Goal: Task Accomplishment & Management: Use online tool/utility

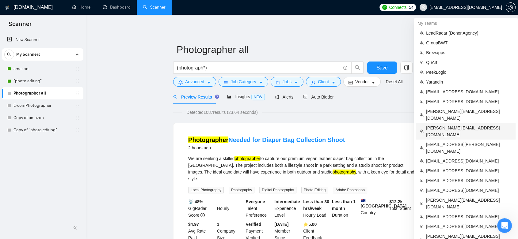
scroll to position [102, 0]
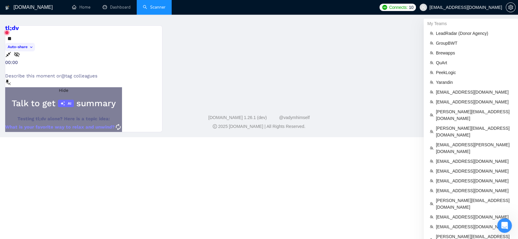
click at [68, 88] on span "Hide" at bounding box center [63, 90] width 9 height 5
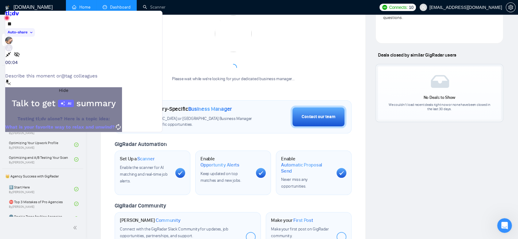
click at [129, 5] on link "Dashboard" at bounding box center [117, 7] width 28 height 5
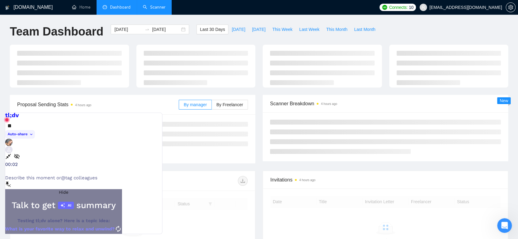
click at [156, 7] on link "Scanner" at bounding box center [154, 7] width 23 height 5
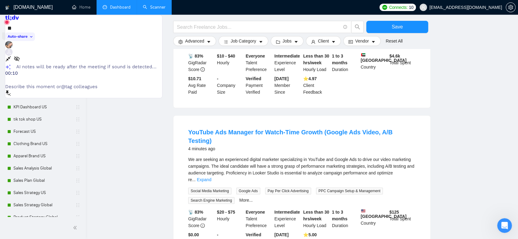
scroll to position [250, 0]
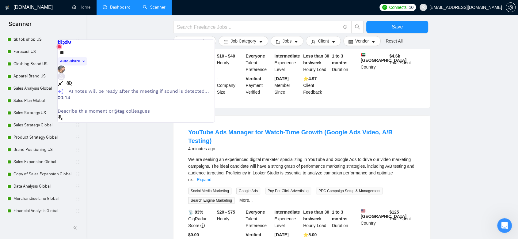
drag, startPoint x: 72, startPoint y: 51, endPoint x: 127, endPoint y: 252, distance: 209.0
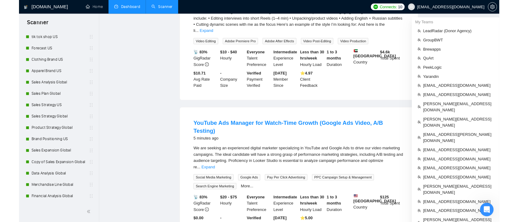
scroll to position [0, 0]
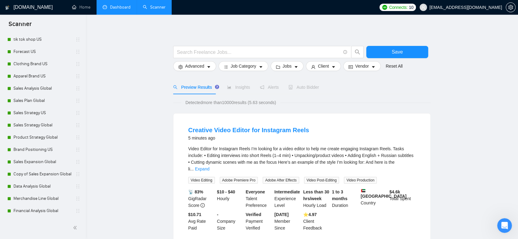
click at [114, 5] on link "Dashboard" at bounding box center [117, 7] width 28 height 5
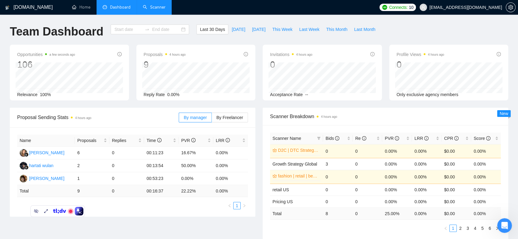
type input "[DATE]"
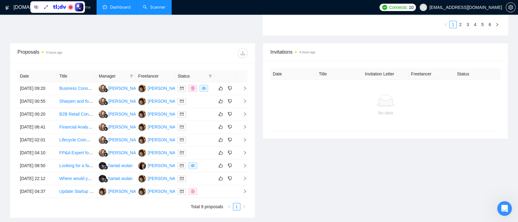
scroll to position [170, 0]
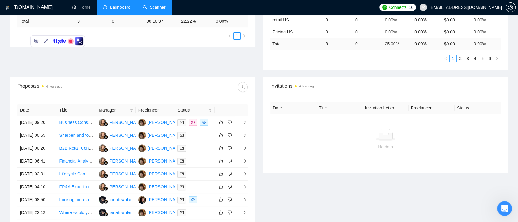
click at [153, 10] on link "Scanner" at bounding box center [154, 7] width 23 height 5
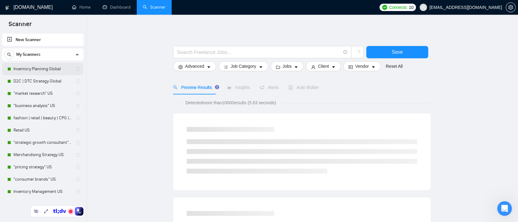
click at [45, 73] on link "Inventory Planning Global" at bounding box center [42, 69] width 58 height 12
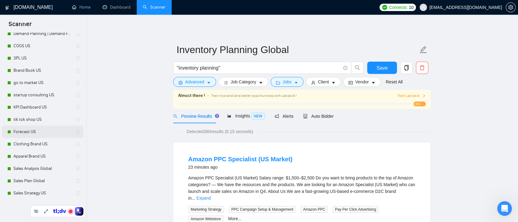
scroll to position [268, 0]
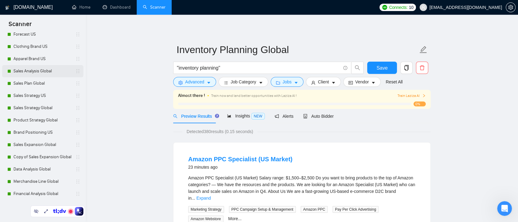
click at [32, 73] on link "Sales Analysis Global" at bounding box center [42, 71] width 58 height 12
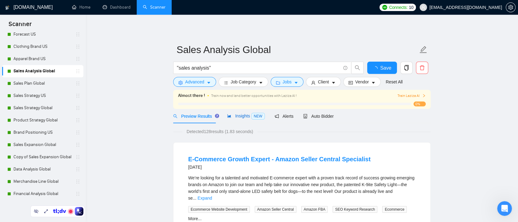
click at [242, 116] on span "Insights NEW" at bounding box center [245, 115] width 37 height 5
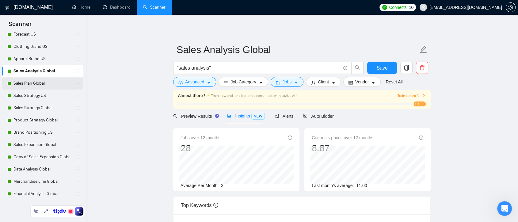
click at [30, 85] on link "Sales Plan Global" at bounding box center [42, 83] width 58 height 12
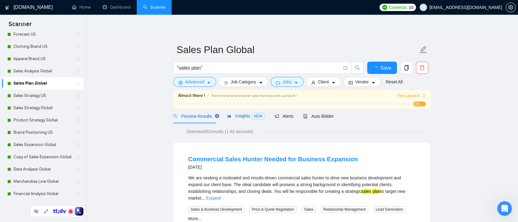
click at [243, 116] on span "Insights NEW" at bounding box center [245, 115] width 37 height 5
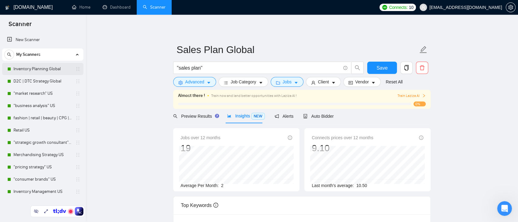
click at [47, 71] on link "Inventory Planning Global" at bounding box center [42, 69] width 58 height 12
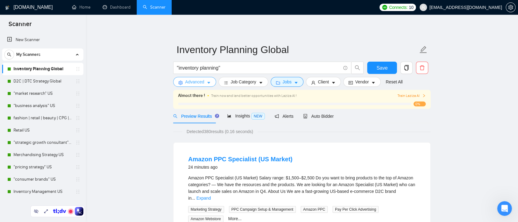
click at [192, 82] on span "Advanced" at bounding box center [194, 81] width 19 height 7
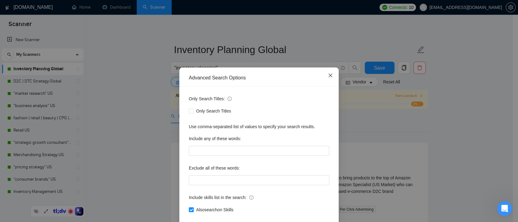
click at [328, 78] on icon "close" at bounding box center [330, 75] width 5 height 5
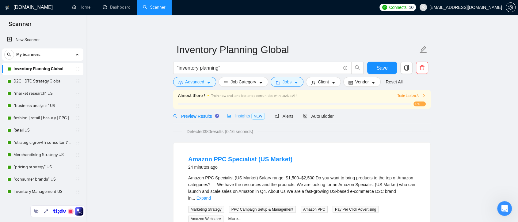
click at [241, 121] on div "Insights NEW" at bounding box center [245, 116] width 37 height 14
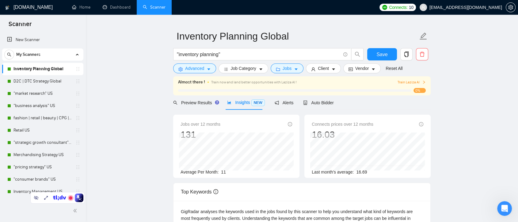
scroll to position [16, 0]
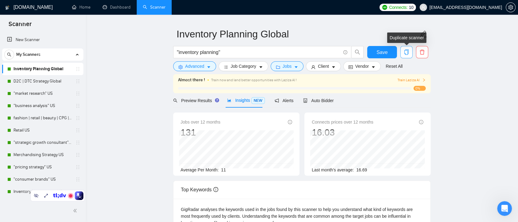
click at [409, 51] on span "copy" at bounding box center [406, 52] width 12 height 6
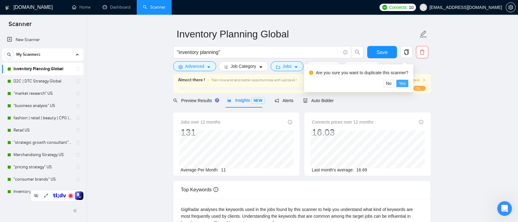
click at [403, 81] on span "Yes" at bounding box center [402, 83] width 7 height 7
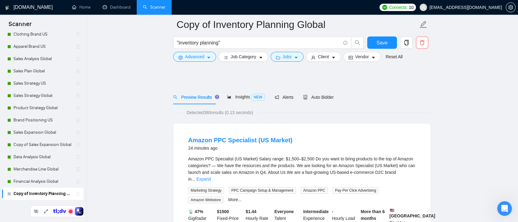
scroll to position [170, 0]
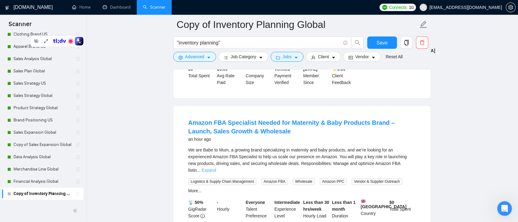
click at [216, 168] on link "Expand" at bounding box center [209, 170] width 14 height 5
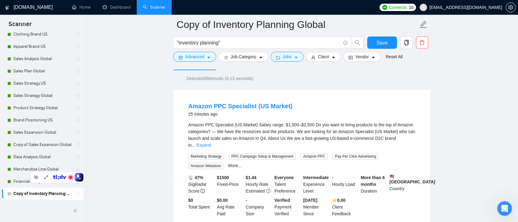
scroll to position [476, 0]
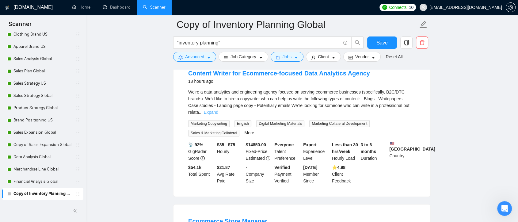
click at [218, 110] on link "Expand" at bounding box center [211, 112] width 14 height 5
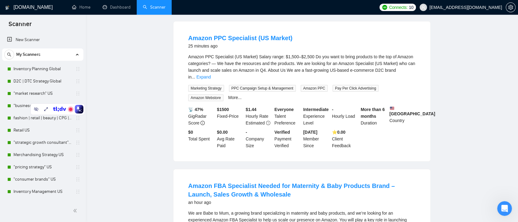
scroll to position [0, 0]
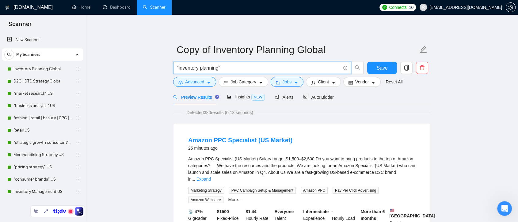
click at [236, 67] on input ""inventory planning"" at bounding box center [259, 68] width 164 height 8
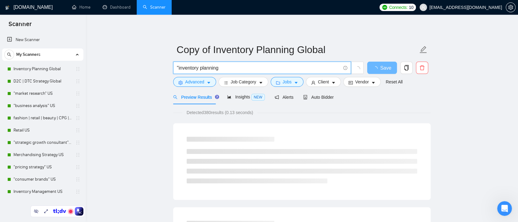
scroll to position [280, 0]
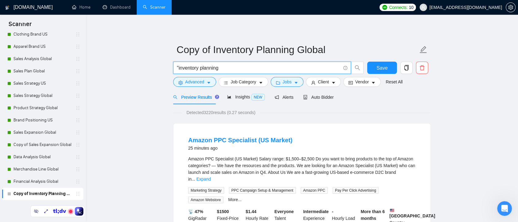
click at [179, 68] on input ""inventory planning" at bounding box center [259, 68] width 164 height 8
click at [218, 68] on input "inventory planning" at bounding box center [259, 68] width 164 height 8
click at [196, 67] on input "inventory plan*)" at bounding box center [259, 68] width 164 height 8
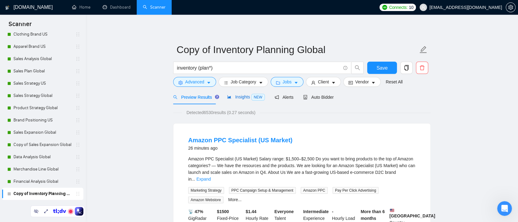
click at [241, 95] on span "Insights NEW" at bounding box center [245, 96] width 37 height 5
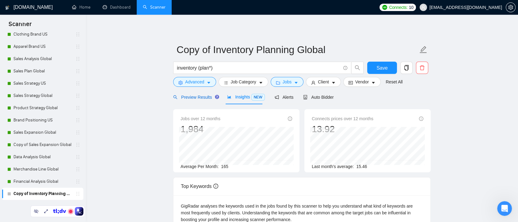
click at [194, 96] on span "Preview Results" at bounding box center [195, 97] width 44 height 5
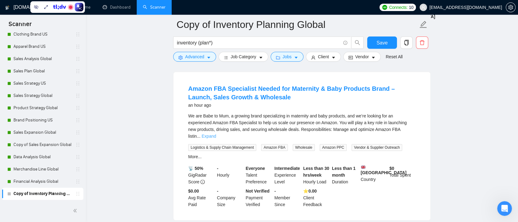
click at [216, 134] on link "Expand" at bounding box center [209, 136] width 14 height 5
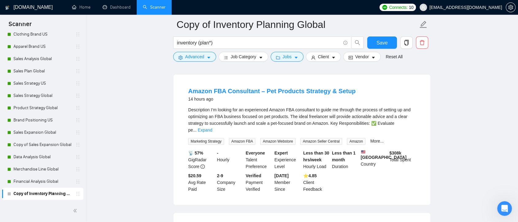
scroll to position [749, 0]
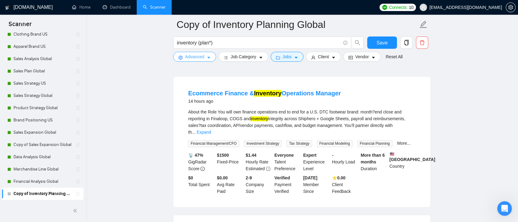
click at [206, 56] on button "Advanced" at bounding box center [194, 57] width 43 height 10
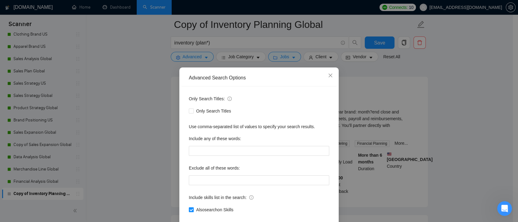
scroll to position [33, 0]
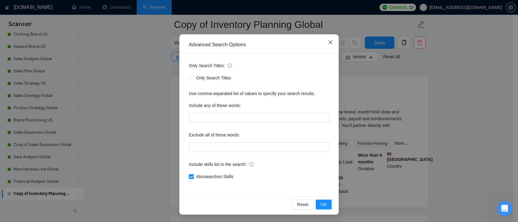
click at [328, 41] on icon "close" at bounding box center [330, 42] width 4 height 4
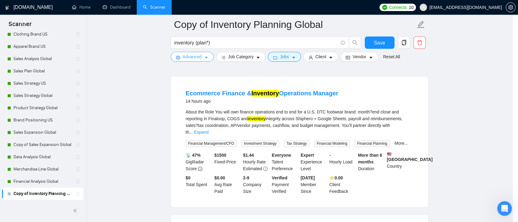
scroll to position [0, 0]
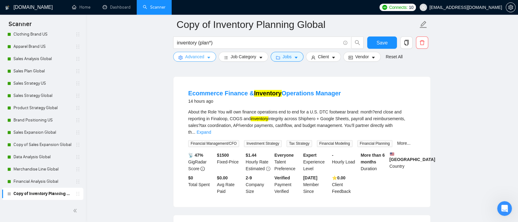
click at [207, 59] on icon "caret-down" at bounding box center [209, 57] width 4 height 4
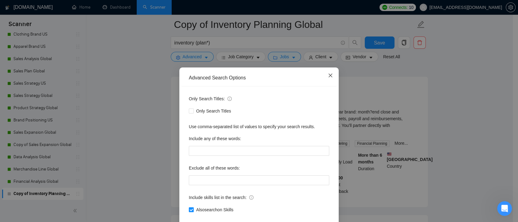
click at [328, 73] on span "Close" at bounding box center [330, 75] width 17 height 17
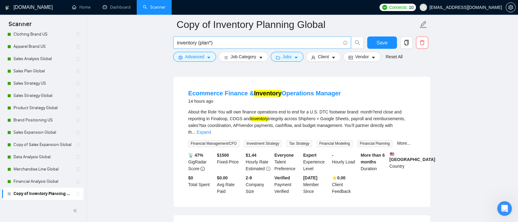
click at [225, 44] on input "inventory (plan*)" at bounding box center [259, 43] width 164 height 8
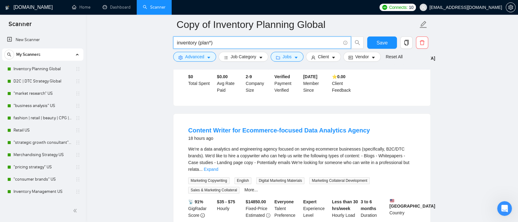
click at [222, 40] on input "inventory (plan*)" at bounding box center [259, 43] width 164 height 8
drag, startPoint x: 213, startPoint y: 41, endPoint x: 229, endPoint y: 48, distance: 17.0
click at [213, 42] on input "inventory (plan*) forecast*)" at bounding box center [259, 43] width 164 height 8
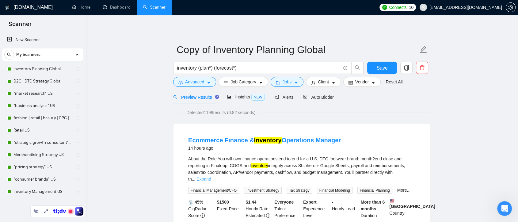
click at [211, 176] on link "Expand" at bounding box center [203, 178] width 14 height 5
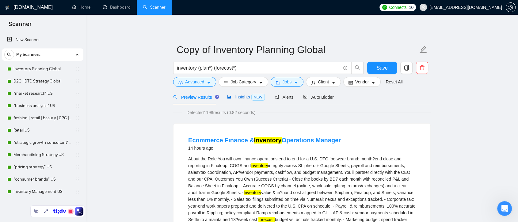
click at [240, 95] on span "Insights NEW" at bounding box center [245, 96] width 37 height 5
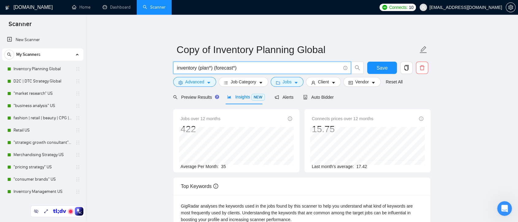
drag, startPoint x: 239, startPoint y: 68, endPoint x: 214, endPoint y: 63, distance: 25.4
click at [214, 63] on span "inventory (plan*) (forecast*)" at bounding box center [262, 68] width 178 height 12
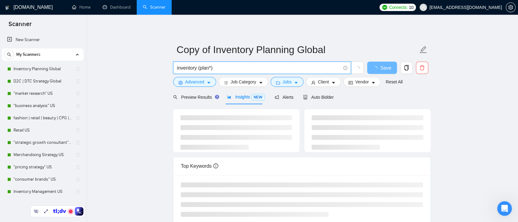
type input "inventory (plan*)"
click at [201, 99] on span "Preview Results" at bounding box center [195, 97] width 44 height 5
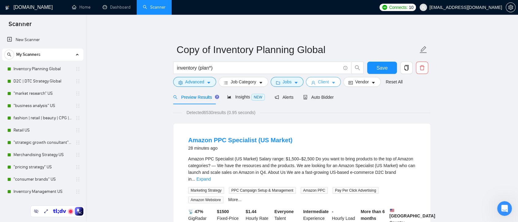
click at [321, 83] on span "Client" at bounding box center [323, 81] width 11 height 7
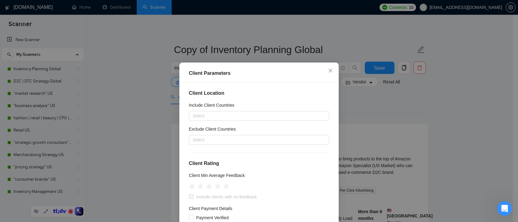
scroll to position [34, 0]
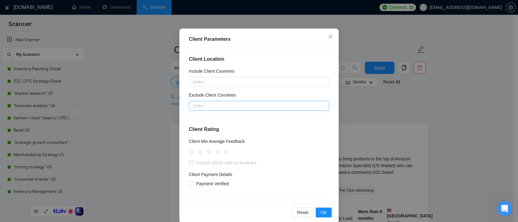
click at [229, 106] on div at bounding box center [255, 105] width 131 height 7
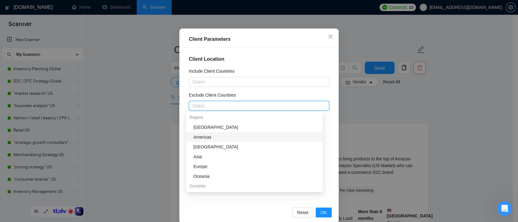
click at [328, 142] on div "Client Location Include Client Countries Select Exclude Client Countries Select…" at bounding box center [258, 125] width 155 height 155
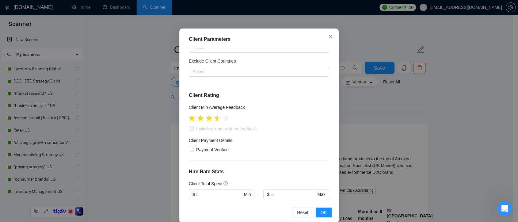
click at [214, 119] on icon "star" at bounding box center [217, 118] width 6 height 6
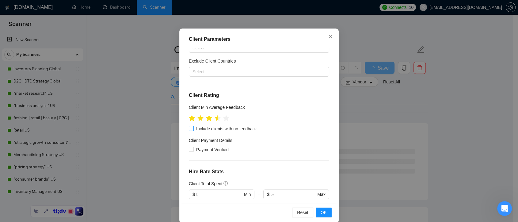
click at [189, 129] on input "Include clients with no feedback" at bounding box center [191, 128] width 4 height 4
checkbox input "true"
click at [321, 214] on span "OK" at bounding box center [324, 212] width 6 height 7
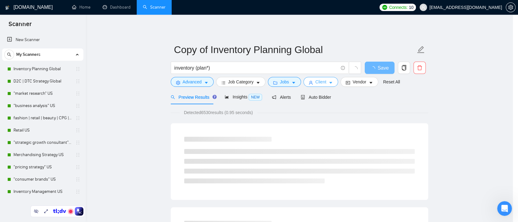
scroll to position [0, 0]
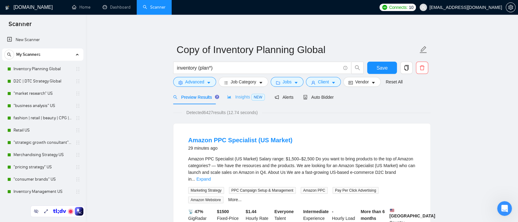
click at [239, 100] on div "Insights NEW" at bounding box center [245, 97] width 37 height 14
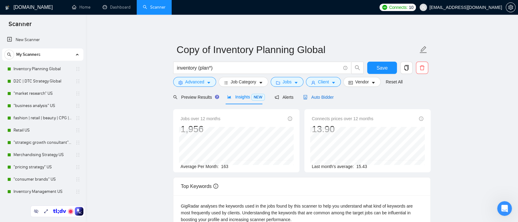
click at [316, 99] on span "Auto Bidder" at bounding box center [318, 97] width 30 height 5
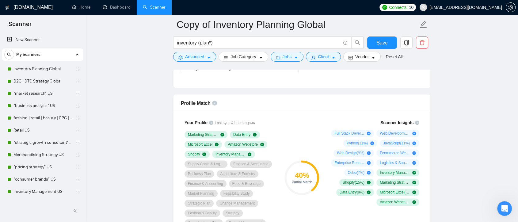
scroll to position [306, 0]
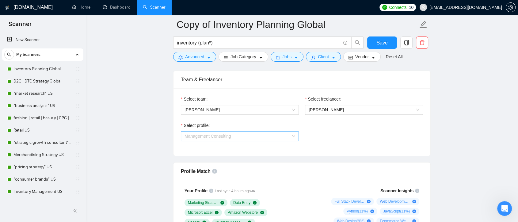
click at [233, 136] on span "Management Consulting" at bounding box center [239, 135] width 111 height 9
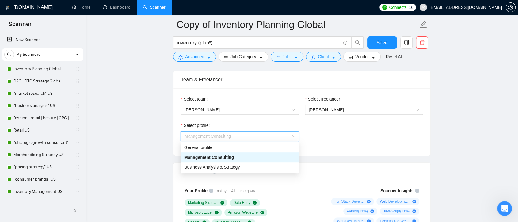
click at [238, 157] on div "Management Consulting" at bounding box center [239, 157] width 111 height 7
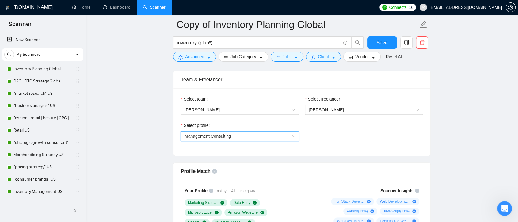
click at [398, 131] on div "Select profile: 1017484851352698988 Management Consulting" at bounding box center [302, 135] width 248 height 26
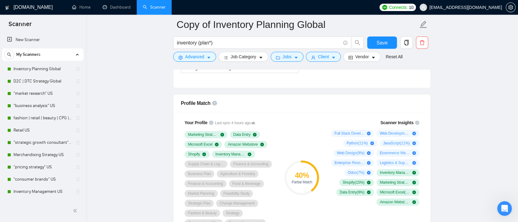
scroll to position [408, 0]
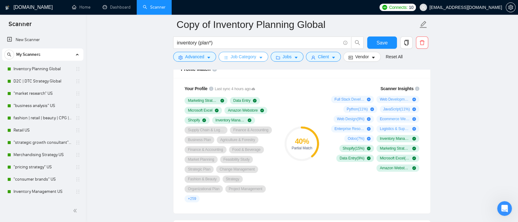
click at [262, 58] on button "Job Category" at bounding box center [242, 57] width 49 height 10
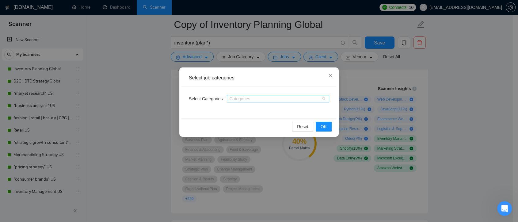
click at [245, 100] on div at bounding box center [274, 98] width 93 height 5
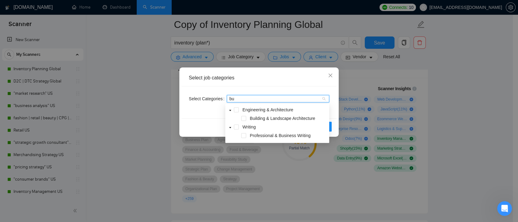
type input "b"
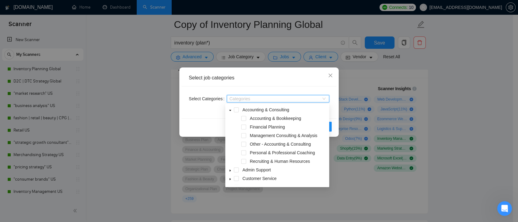
click at [238, 99] on div at bounding box center [274, 98] width 93 height 5
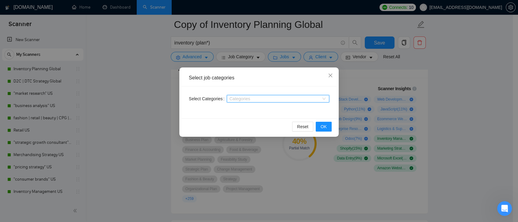
type input ","
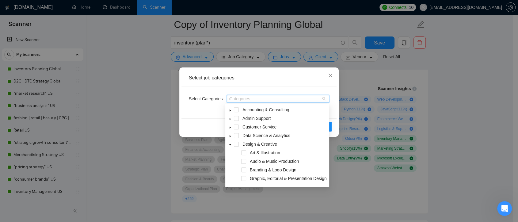
type input "ma"
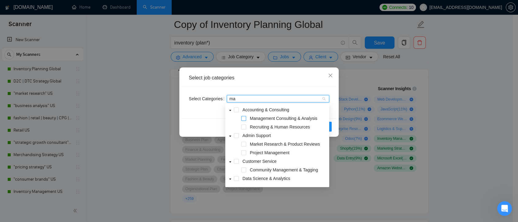
click at [245, 118] on span at bounding box center [243, 118] width 5 height 5
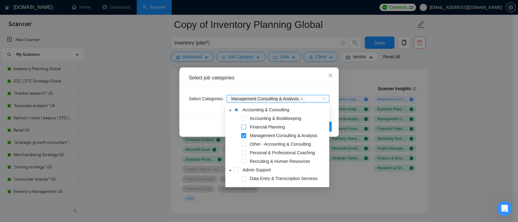
click at [245, 127] on span at bounding box center [243, 126] width 5 height 5
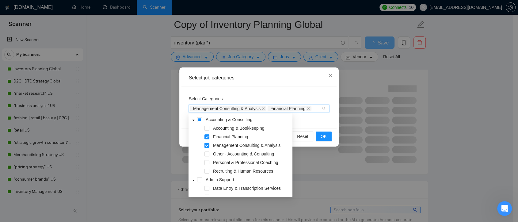
click at [199, 119] on span at bounding box center [199, 119] width 5 height 5
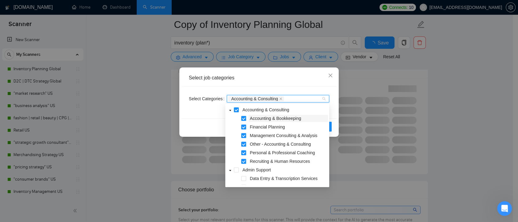
click at [215, 120] on div "Reset OK" at bounding box center [258, 126] width 155 height 16
click at [326, 127] on span "OK" at bounding box center [324, 126] width 6 height 7
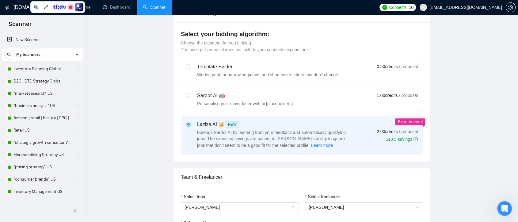
scroll to position [0, 0]
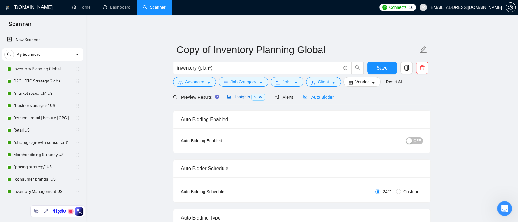
click at [245, 97] on span "Insights NEW" at bounding box center [245, 96] width 37 height 5
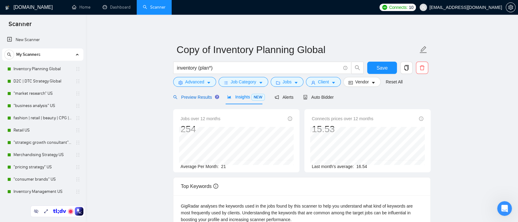
click at [207, 99] on span "Preview Results" at bounding box center [195, 97] width 44 height 5
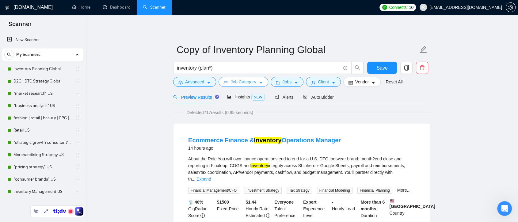
click at [254, 82] on span "Job Category" at bounding box center [242, 81] width 25 height 7
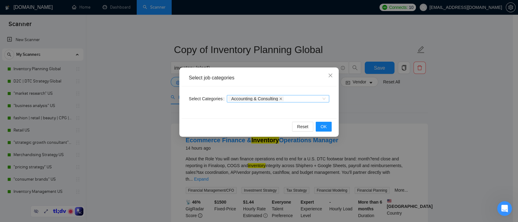
click at [281, 98] on icon "close" at bounding box center [280, 98] width 3 height 3
click at [325, 127] on span "OK" at bounding box center [324, 126] width 6 height 7
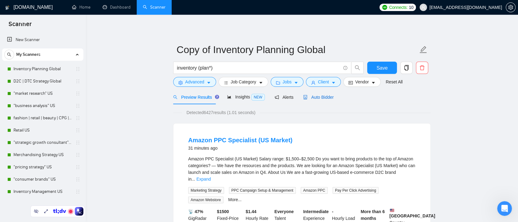
click at [316, 96] on span "Auto Bidder" at bounding box center [318, 97] width 30 height 5
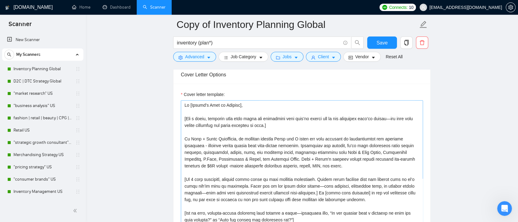
scroll to position [27, 0]
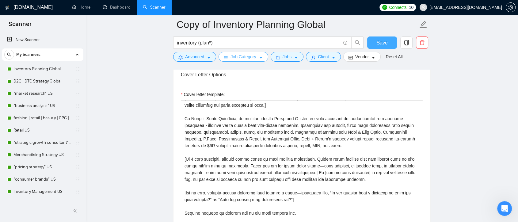
click at [384, 44] on span "Save" at bounding box center [381, 43] width 11 height 8
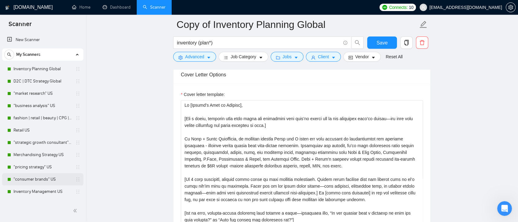
click at [51, 173] on link ""consumer brands" US" at bounding box center [42, 179] width 58 height 12
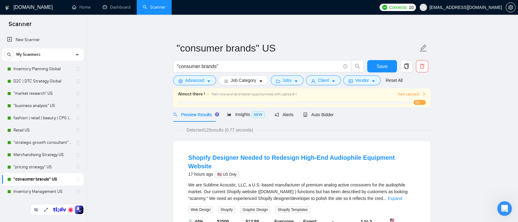
click at [37, 37] on link "New Scanner" at bounding box center [42, 40] width 71 height 12
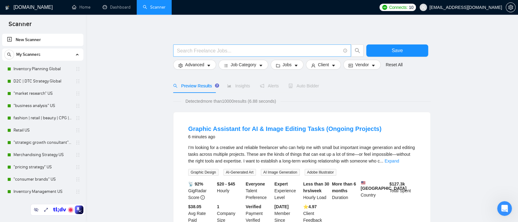
click at [213, 53] on input "text" at bounding box center [259, 51] width 164 height 8
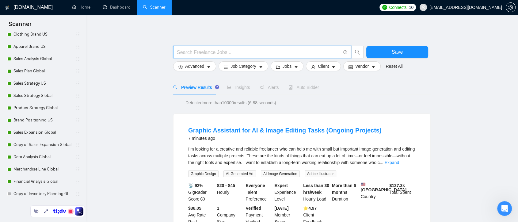
click at [260, 53] on input "text" at bounding box center [259, 52] width 164 height 8
paste input "(business | startup | "start up" | "start - up")"
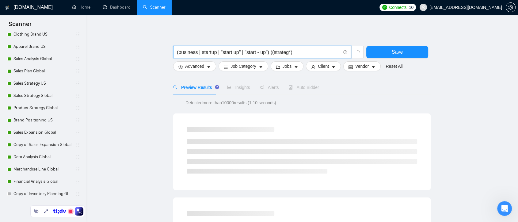
click at [241, 51] on input "(business | startup | "start up" | "start - up") ((strateg*)" at bounding box center [259, 52] width 164 height 8
click at [299, 51] on input "(business | startup | "start up" | "start - up") ((strateg*)" at bounding box center [259, 52] width 164 height 8
paste input "|"
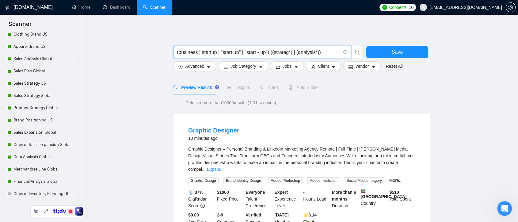
click at [317, 51] on input "(business | startup | "start up" | "start - up") ((strateg*) | (analysis*))" at bounding box center [259, 52] width 164 height 8
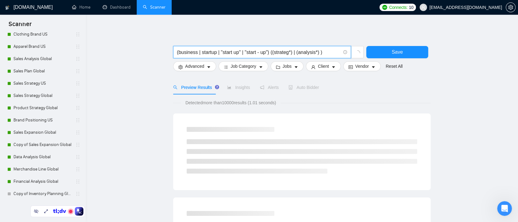
paste input "|"
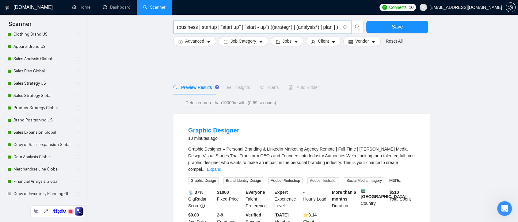
scroll to position [136, 0]
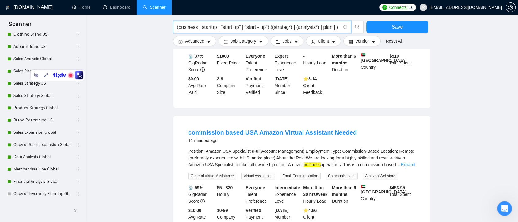
click at [403, 162] on link "Expand" at bounding box center [407, 164] width 14 height 5
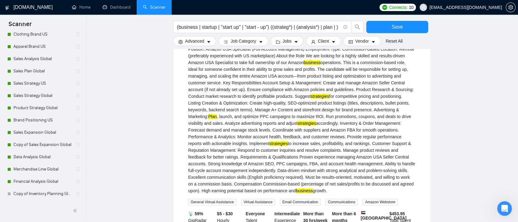
scroll to position [408, 0]
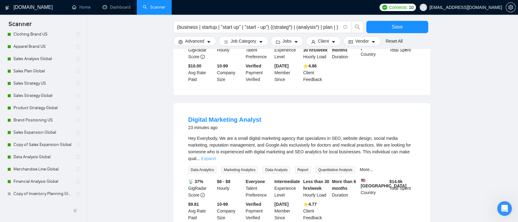
click at [215, 156] on link "Expand" at bounding box center [208, 158] width 14 height 5
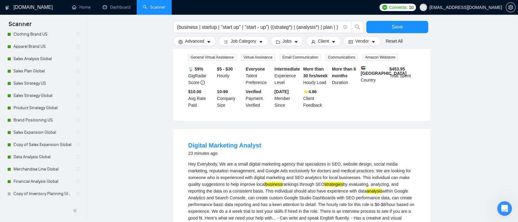
scroll to position [110, 0]
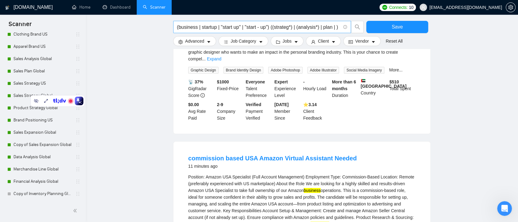
click at [333, 26] on input "(business | startup | "start up" | "start - up") ((strateg*) | (analysis*) | pl…" at bounding box center [259, 27] width 164 height 8
paste input "|"
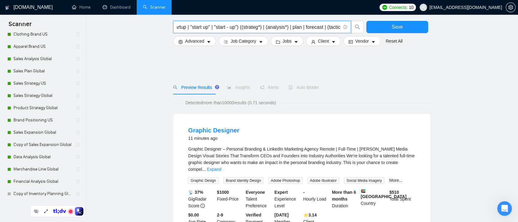
scroll to position [136, 0]
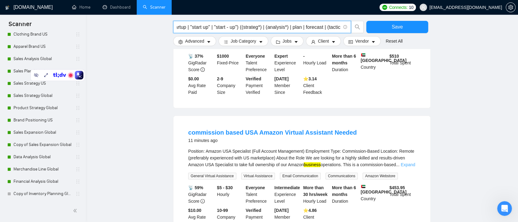
type input "(business | startup | "start up" | "start - up") ((strateg*) | (analysis*) | pl…"
click at [411, 162] on link "Expand" at bounding box center [407, 164] width 14 height 5
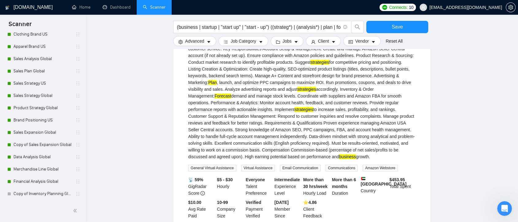
scroll to position [170, 0]
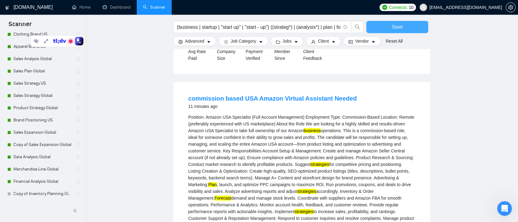
click at [386, 30] on button "Save" at bounding box center [397, 27] width 62 height 12
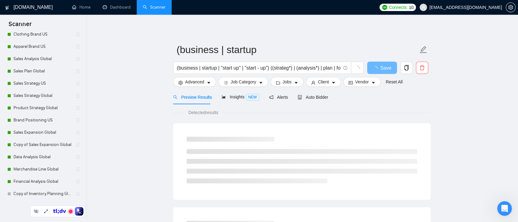
scroll to position [292, 0]
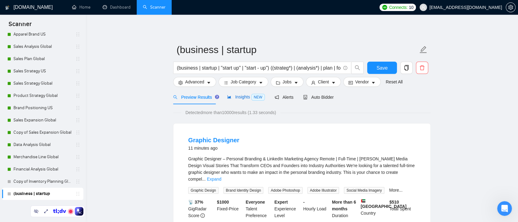
click at [242, 99] on span "Insights NEW" at bounding box center [245, 96] width 37 height 5
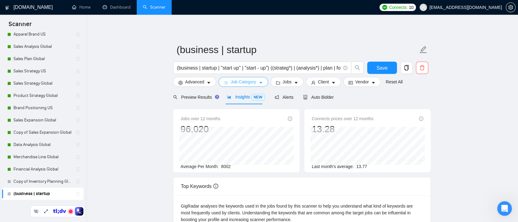
click at [259, 82] on icon "caret-down" at bounding box center [261, 83] width 4 height 4
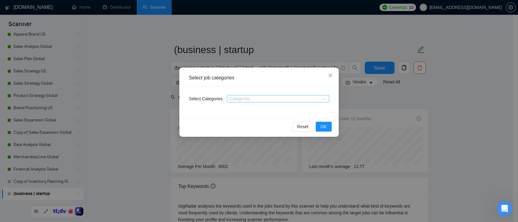
click at [248, 101] on div at bounding box center [274, 98] width 93 height 5
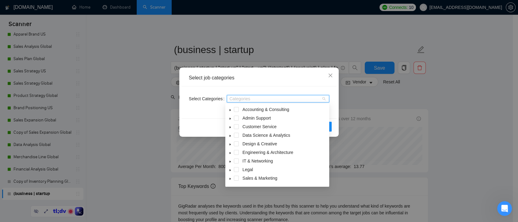
click at [230, 119] on icon "caret-down" at bounding box center [230, 119] width 1 height 2
click at [236, 110] on span at bounding box center [236, 109] width 5 height 5
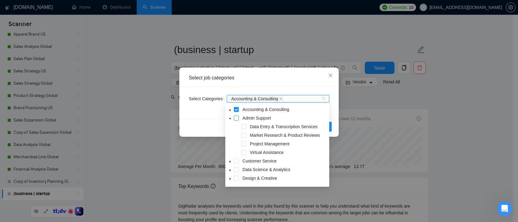
click at [235, 119] on span at bounding box center [236, 118] width 5 height 5
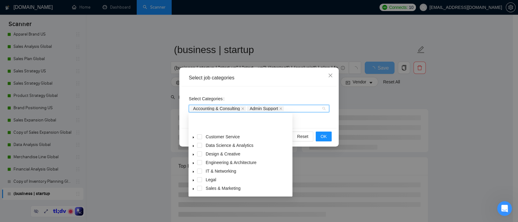
scroll to position [58, 0]
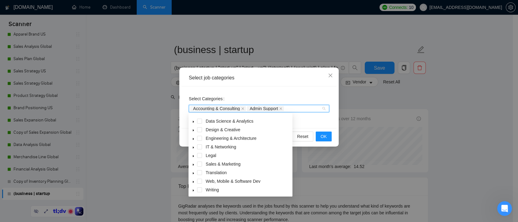
click at [193, 189] on icon "caret-down" at bounding box center [193, 190] width 3 height 3
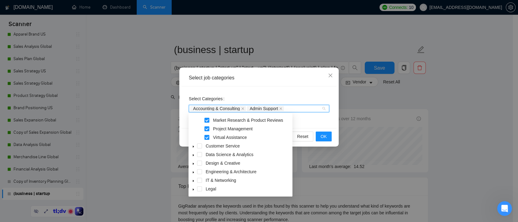
scroll to position [59, 0]
click at [194, 163] on icon "caret-down" at bounding box center [193, 163] width 3 height 3
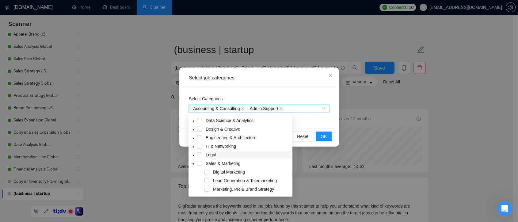
scroll to position [93, 0]
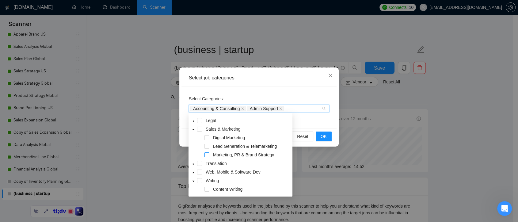
click at [206, 156] on span at bounding box center [206, 154] width 5 height 5
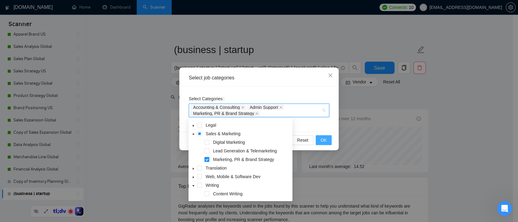
click at [323, 139] on span "OK" at bounding box center [324, 140] width 6 height 7
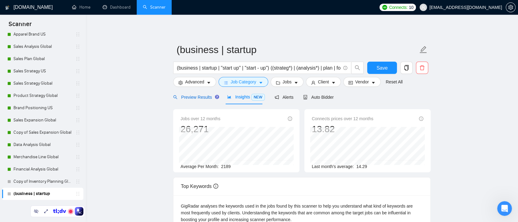
click at [197, 97] on span "Preview Results" at bounding box center [195, 97] width 44 height 5
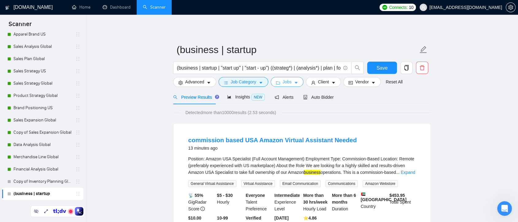
click at [289, 83] on span "Jobs" at bounding box center [287, 81] width 9 height 7
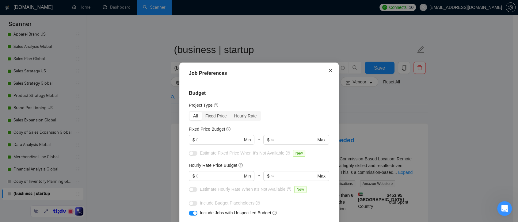
click at [328, 70] on icon "close" at bounding box center [330, 70] width 5 height 5
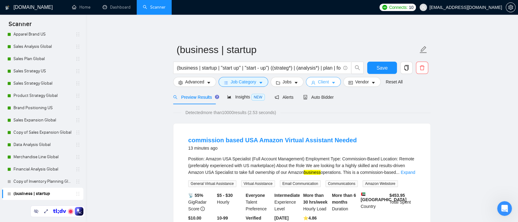
click at [332, 82] on icon "caret-down" at bounding box center [333, 83] width 3 height 2
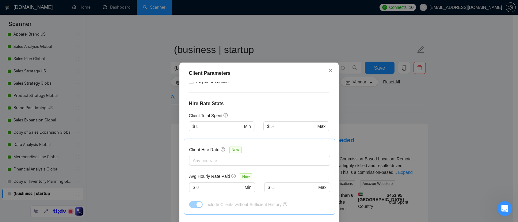
scroll to position [68, 0]
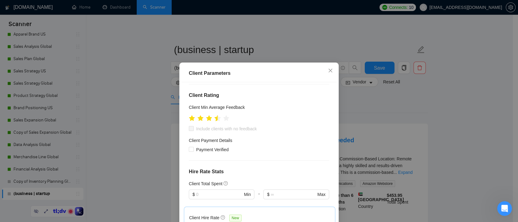
click at [215, 120] on icon "star" at bounding box center [217, 118] width 6 height 6
click at [189, 130] on input "Include clients with no feedback" at bounding box center [191, 128] width 4 height 4
checkbox input "true"
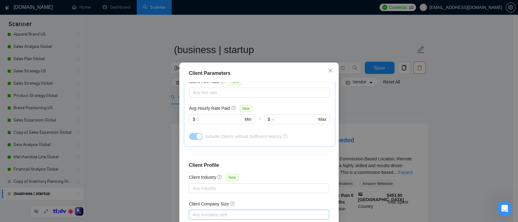
scroll to position [42, 0]
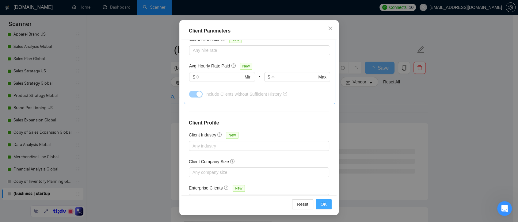
click at [321, 205] on span "OK" at bounding box center [324, 204] width 6 height 7
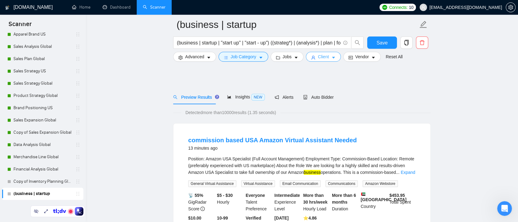
scroll to position [170, 0]
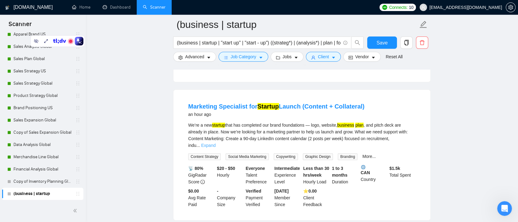
click at [215, 143] on link "Expand" at bounding box center [208, 145] width 14 height 5
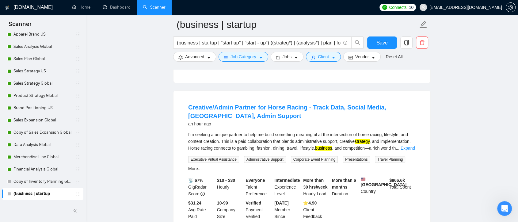
scroll to position [749, 0]
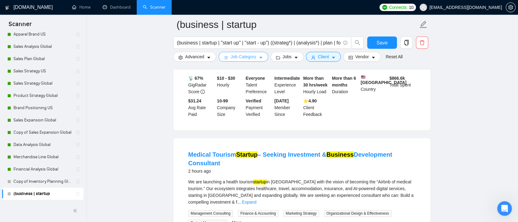
click at [251, 57] on span "Job Category" at bounding box center [242, 56] width 25 height 7
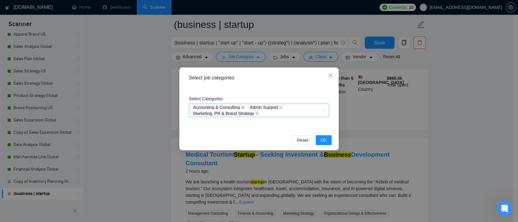
click at [242, 106] on icon "close" at bounding box center [242, 107] width 3 height 3
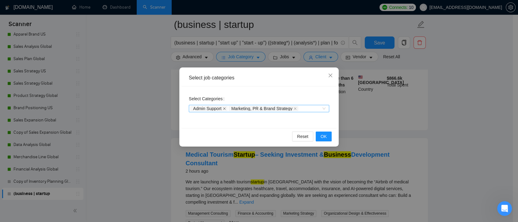
click at [225, 109] on icon "close" at bounding box center [224, 108] width 3 height 3
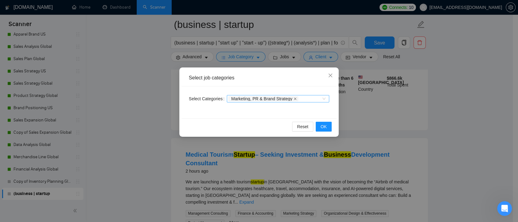
click at [294, 98] on icon "close" at bounding box center [295, 98] width 3 height 3
click at [289, 100] on div at bounding box center [274, 98] width 93 height 5
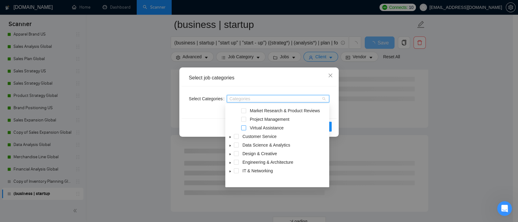
scroll to position [0, 0]
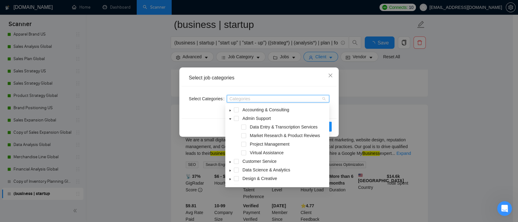
click at [229, 110] on icon "caret-down" at bounding box center [230, 110] width 3 height 3
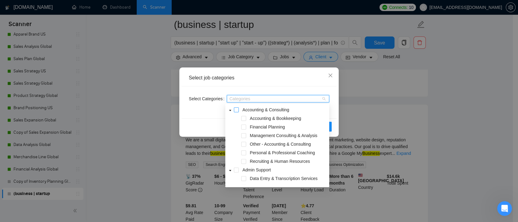
click at [235, 110] on span at bounding box center [236, 109] width 5 height 5
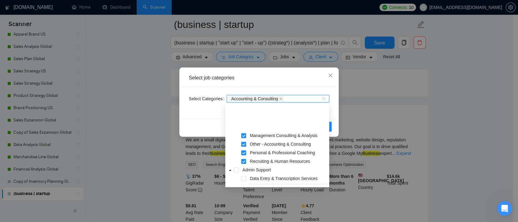
scroll to position [34, 0]
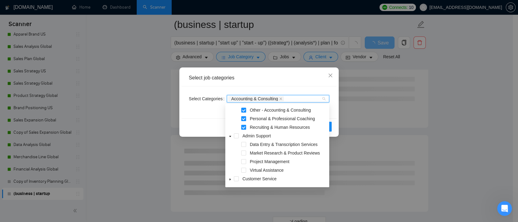
click at [332, 110] on div "Select Categories Accounting & Consulting" at bounding box center [258, 102] width 155 height 32
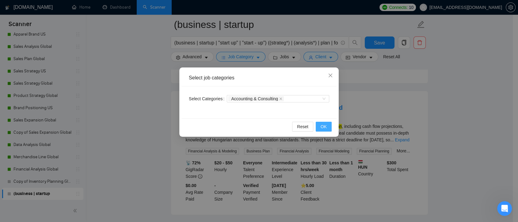
click at [326, 127] on span "OK" at bounding box center [324, 126] width 6 height 7
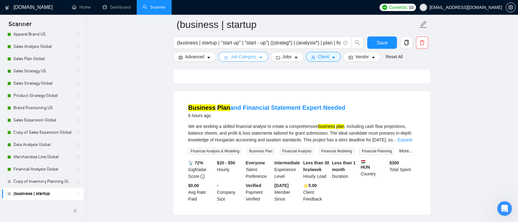
scroll to position [715, 0]
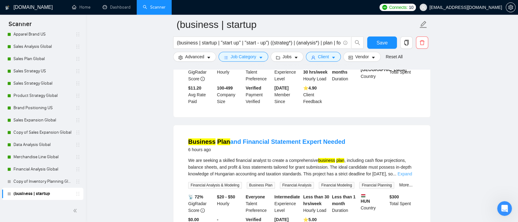
click at [409, 171] on link "Expand" at bounding box center [404, 173] width 14 height 5
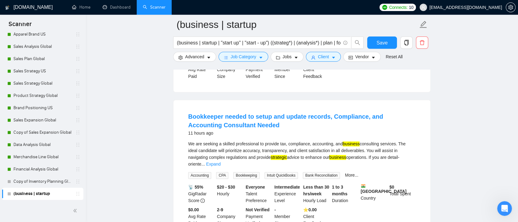
scroll to position [1021, 0]
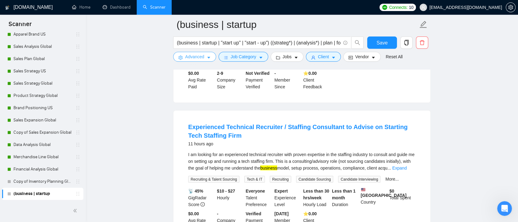
click at [210, 56] on icon "caret-down" at bounding box center [209, 57] width 4 height 4
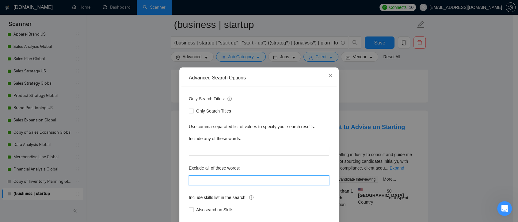
click at [220, 178] on input "text" at bounding box center [259, 180] width 140 height 10
click at [329, 77] on icon "close" at bounding box center [330, 75] width 5 height 5
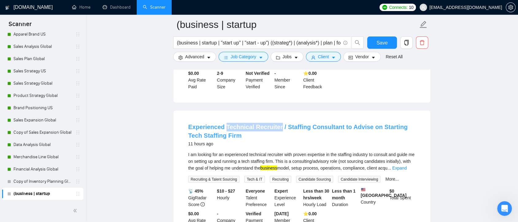
drag, startPoint x: 224, startPoint y: 86, endPoint x: 275, endPoint y: 97, distance: 52.9
click at [275, 118] on li "Experienced Technical Recruiter / Staffing Consultant to Advise on Starting Tec…" at bounding box center [302, 176] width 242 height 117
copy link "Technical Recruiter"
click at [212, 56] on button "Advanced" at bounding box center [194, 57] width 43 height 10
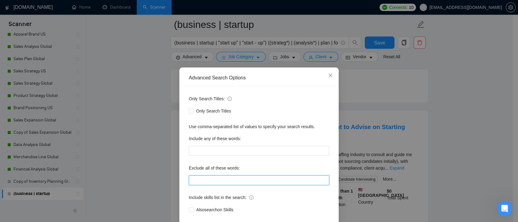
click at [214, 175] on input "text" at bounding box center [259, 180] width 140 height 10
paste input "Technical Recruiter"
click at [189, 179] on input "Technical Recruiter" at bounding box center [259, 180] width 140 height 10
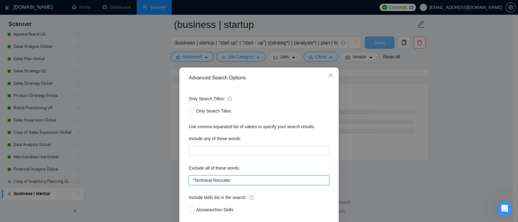
scroll to position [800, 0]
click at [232, 183] on input ""Technical Recruiter" at bounding box center [259, 180] width 140 height 10
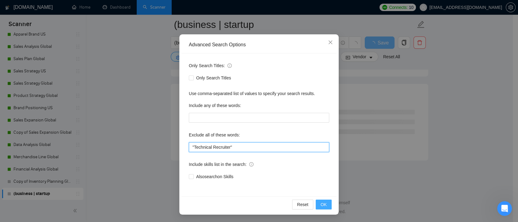
type input ""Technical Recruiter""
click at [324, 205] on button "OK" at bounding box center [324, 204] width 16 height 10
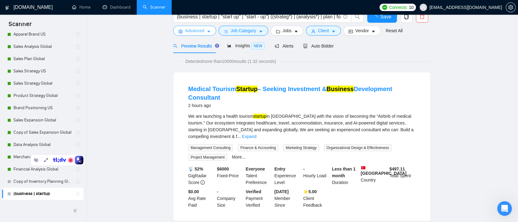
scroll to position [0, 0]
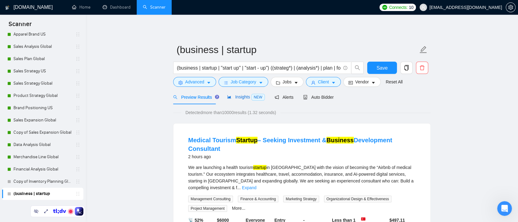
click at [245, 97] on span "Insights NEW" at bounding box center [245, 96] width 37 height 5
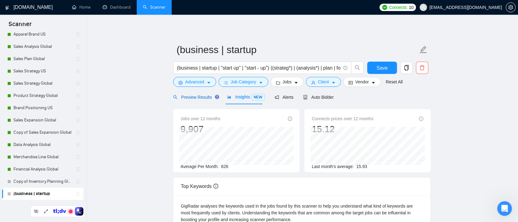
click at [207, 95] on span "Preview Results" at bounding box center [195, 97] width 44 height 5
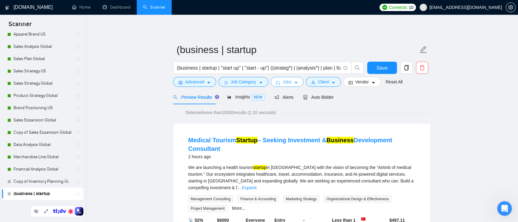
click at [291, 81] on button "Jobs" at bounding box center [287, 82] width 33 height 10
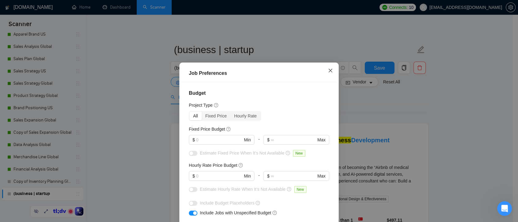
click at [328, 74] on span "Close" at bounding box center [330, 71] width 17 height 17
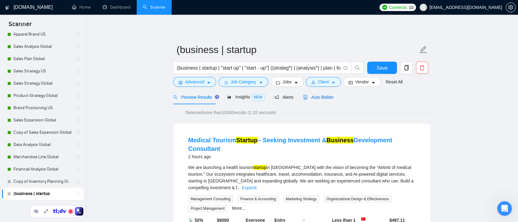
click at [326, 96] on span "Auto Bidder" at bounding box center [318, 97] width 30 height 5
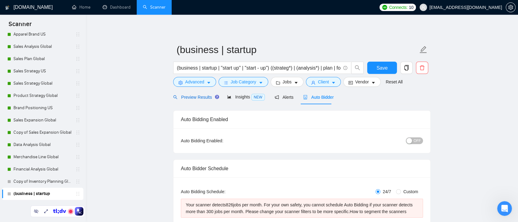
click at [208, 99] on span "Preview Results" at bounding box center [195, 97] width 44 height 5
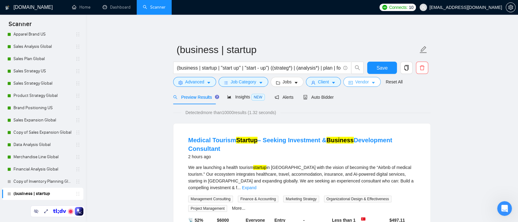
click at [372, 83] on icon "caret-down" at bounding box center [373, 83] width 4 height 4
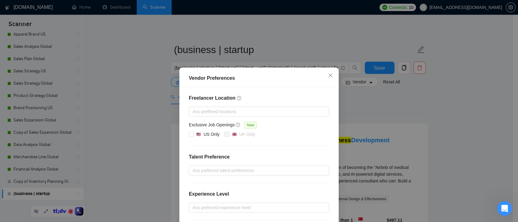
scroll to position [34, 0]
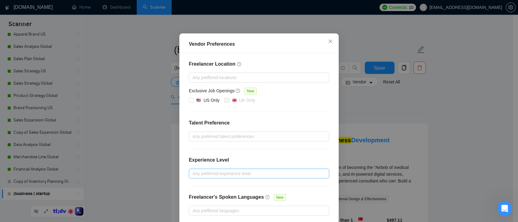
click at [229, 173] on div at bounding box center [255, 173] width 131 height 7
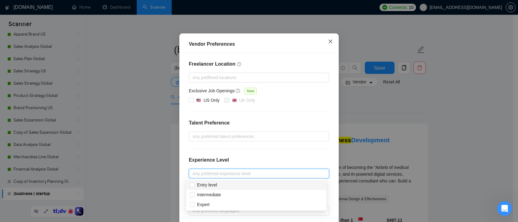
click at [329, 43] on icon "close" at bounding box center [330, 42] width 4 height 4
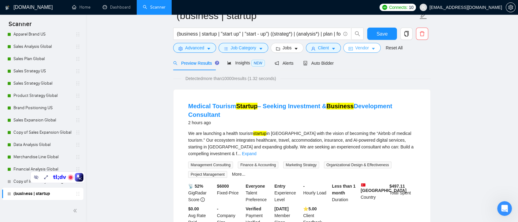
scroll to position [0, 0]
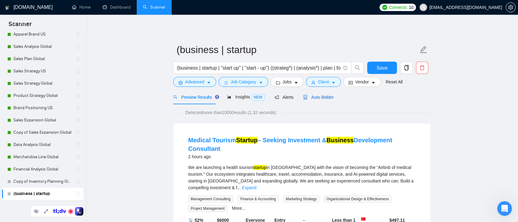
click at [314, 100] on span "Auto Bidder" at bounding box center [318, 97] width 30 height 5
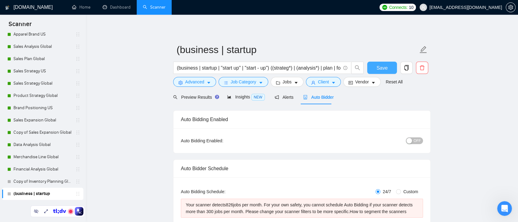
click at [381, 66] on span "Save" at bounding box center [381, 68] width 11 height 8
click at [361, 84] on span "Vendor" at bounding box center [361, 81] width 13 height 7
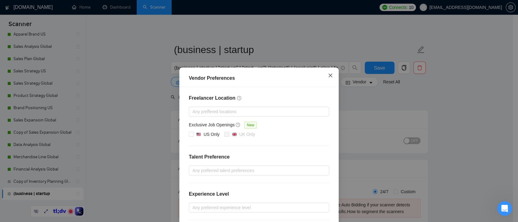
click at [329, 74] on icon "close" at bounding box center [330, 76] width 4 height 4
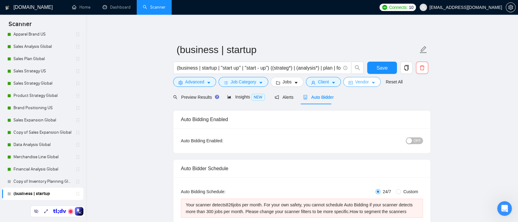
click at [371, 82] on icon "caret-down" at bounding box center [373, 83] width 4 height 4
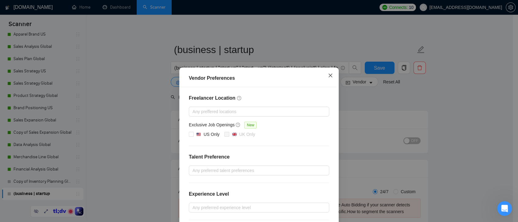
click at [326, 79] on span "Close" at bounding box center [330, 75] width 17 height 17
